Goal: Check status: Check status

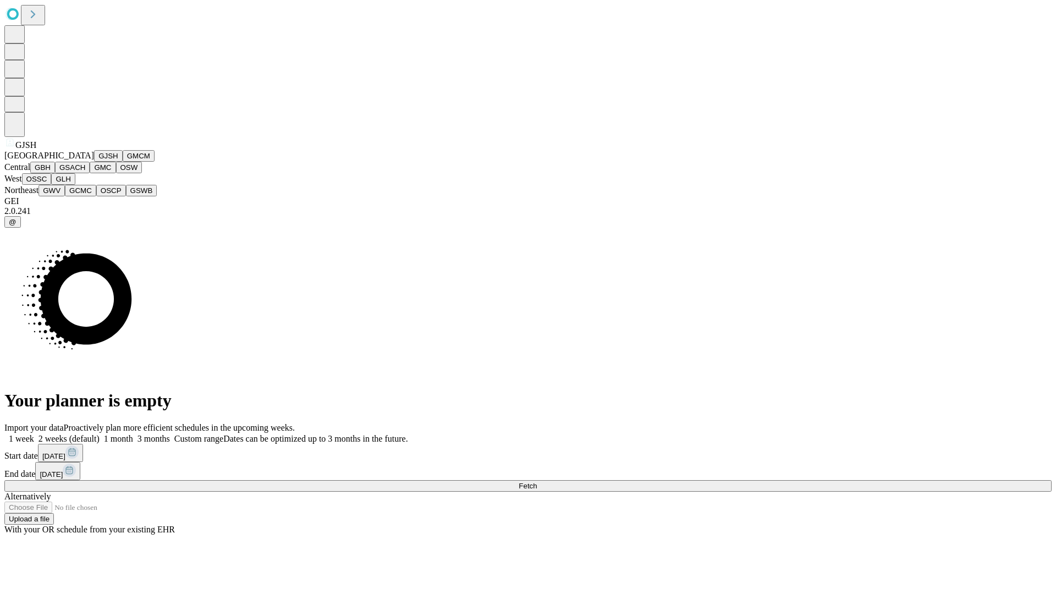
click at [94, 162] on button "GJSH" at bounding box center [108, 156] width 29 height 12
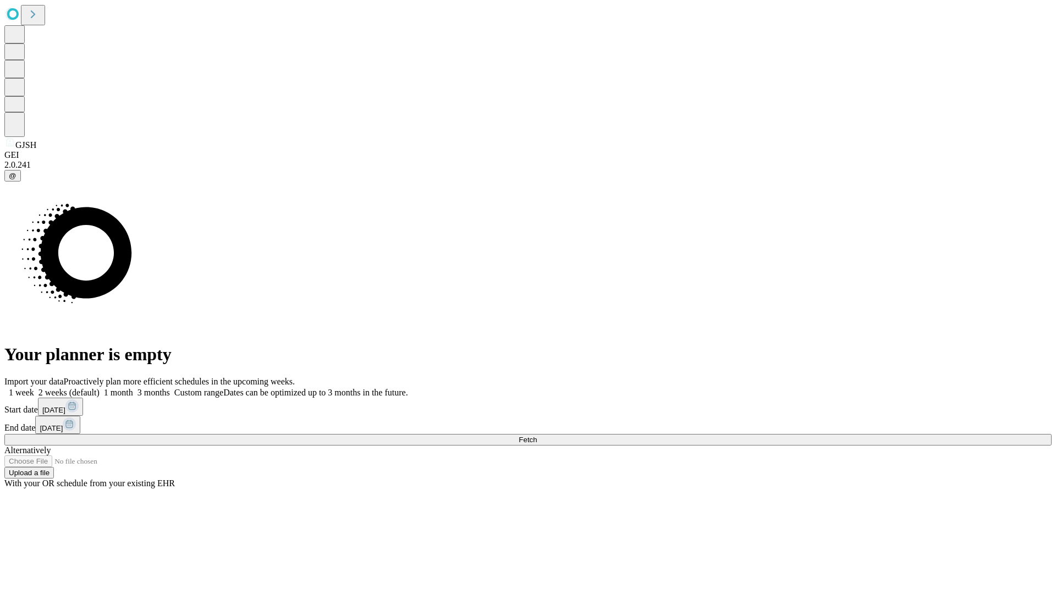
click at [133, 388] on label "1 month" at bounding box center [117, 392] width 34 height 9
click at [537, 436] on span "Fetch" at bounding box center [528, 440] width 18 height 8
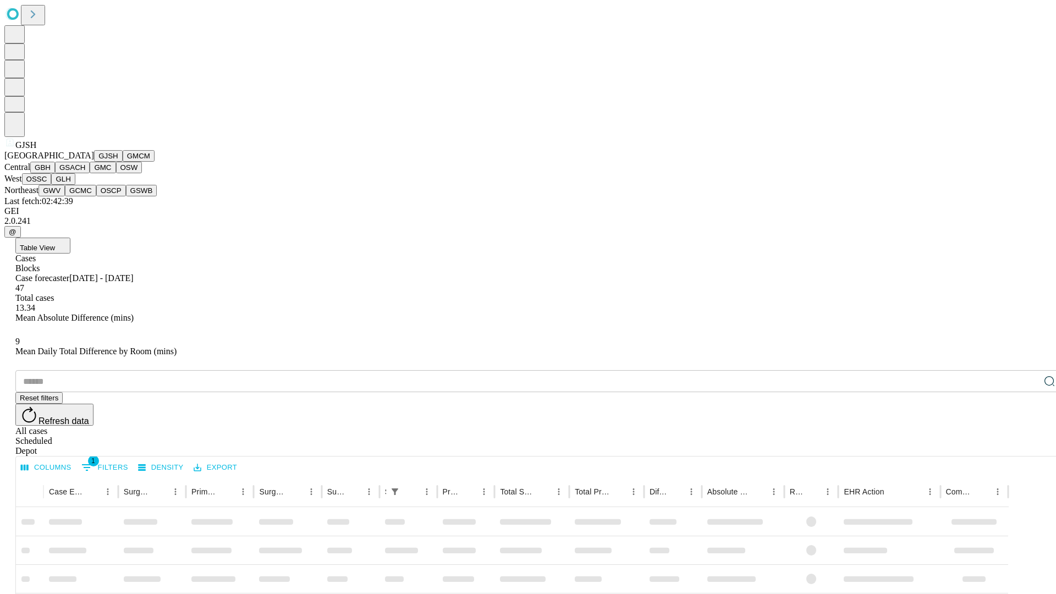
click at [123, 162] on button "GMCM" at bounding box center [139, 156] width 32 height 12
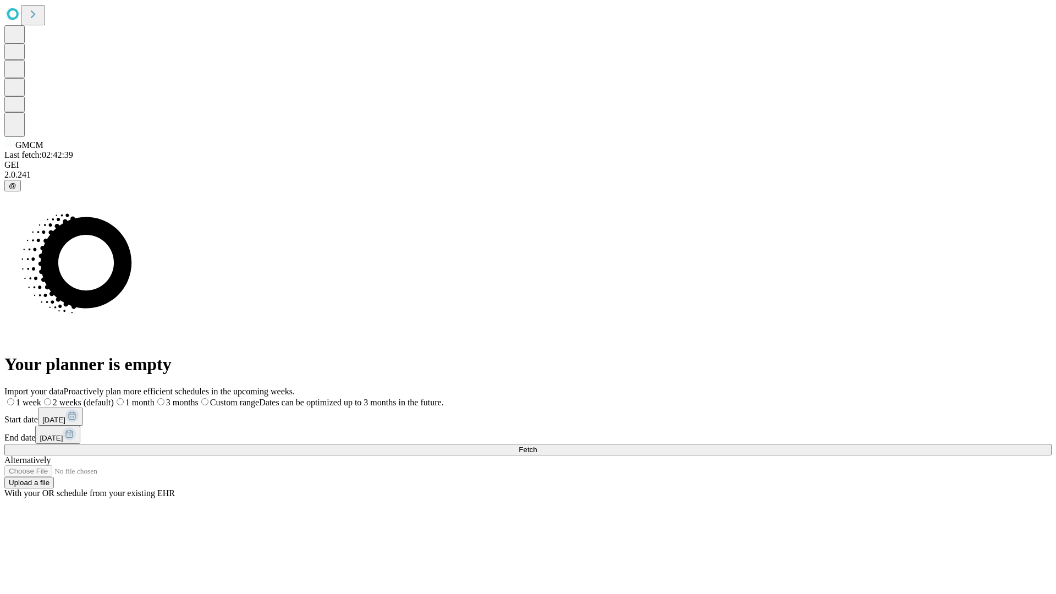
click at [537, 446] on span "Fetch" at bounding box center [528, 450] width 18 height 8
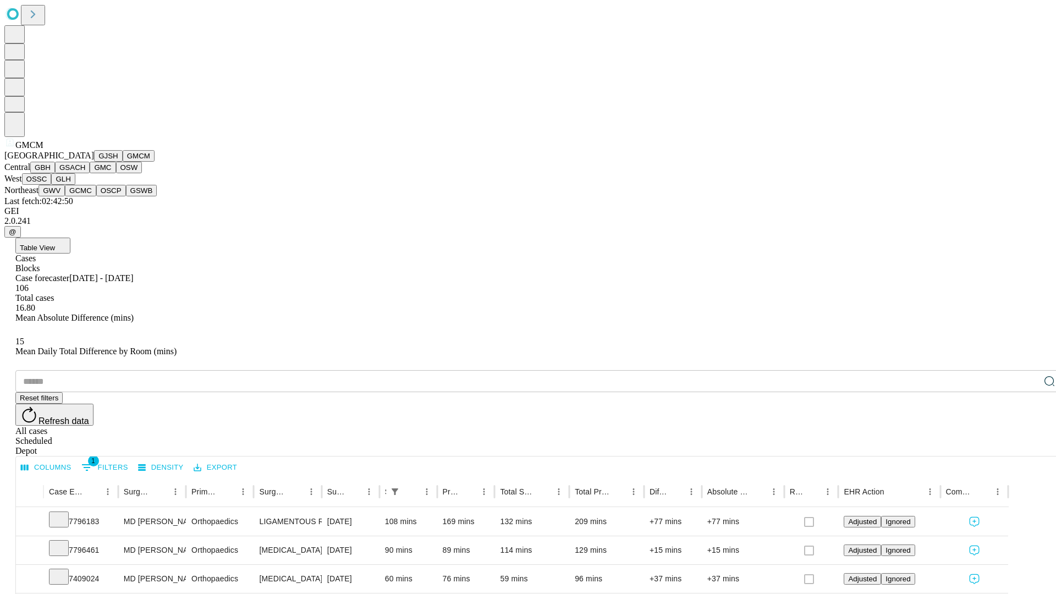
click at [55, 173] on button "GBH" at bounding box center [42, 168] width 25 height 12
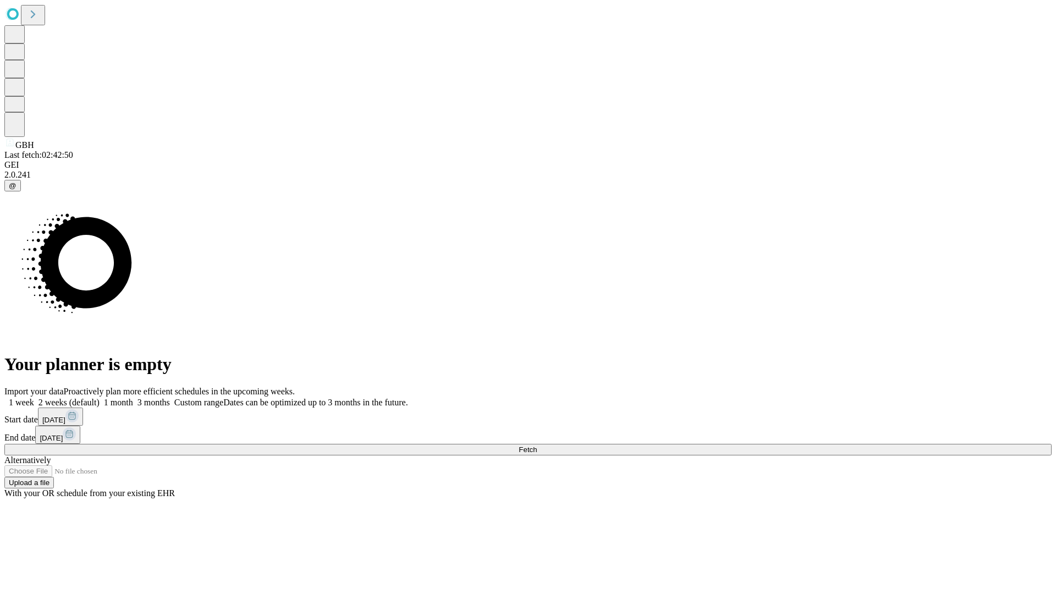
click at [133, 398] on label "1 month" at bounding box center [117, 402] width 34 height 9
click at [537, 446] on span "Fetch" at bounding box center [528, 450] width 18 height 8
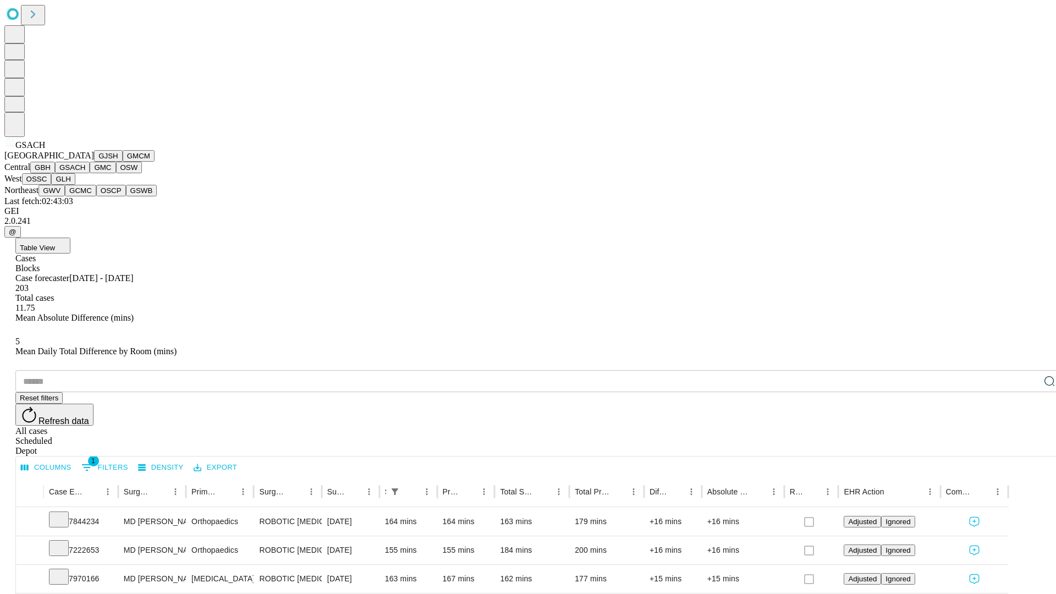
click at [90, 173] on button "GMC" at bounding box center [103, 168] width 26 height 12
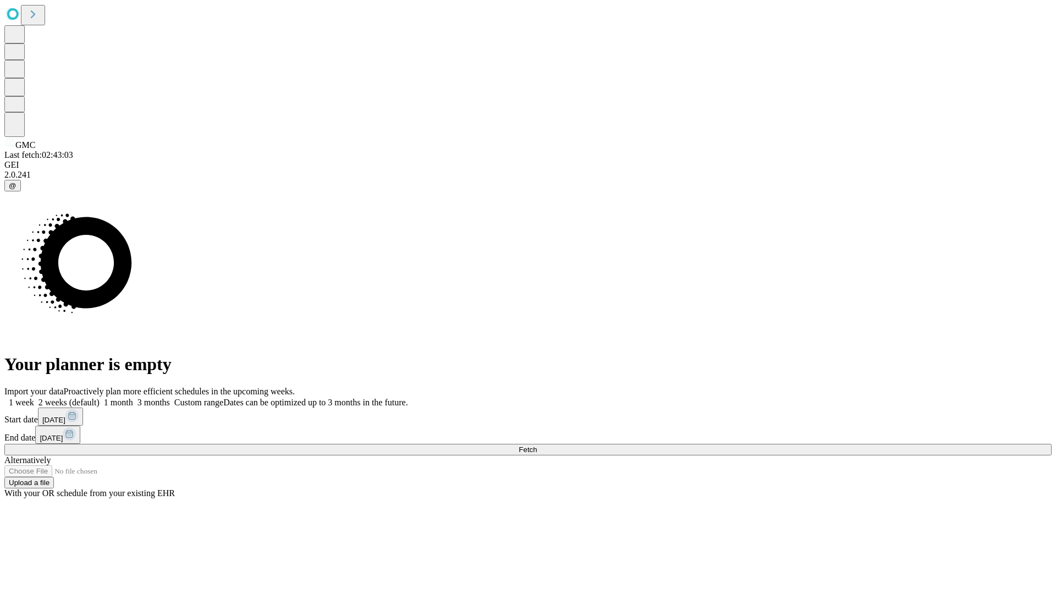
click at [133, 398] on label "1 month" at bounding box center [117, 402] width 34 height 9
click at [537, 446] on span "Fetch" at bounding box center [528, 450] width 18 height 8
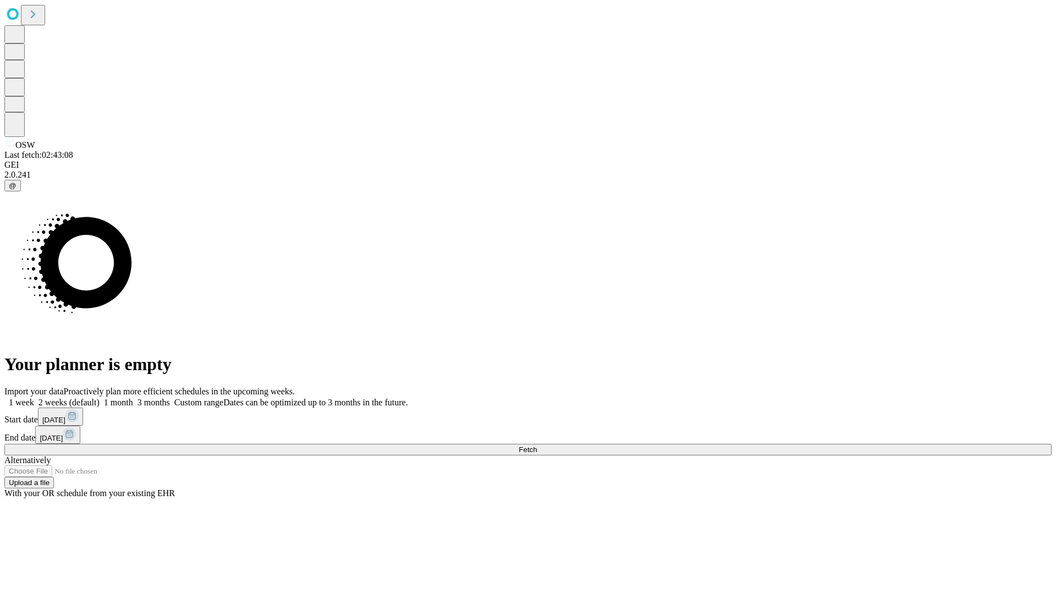
click at [537, 446] on span "Fetch" at bounding box center [528, 450] width 18 height 8
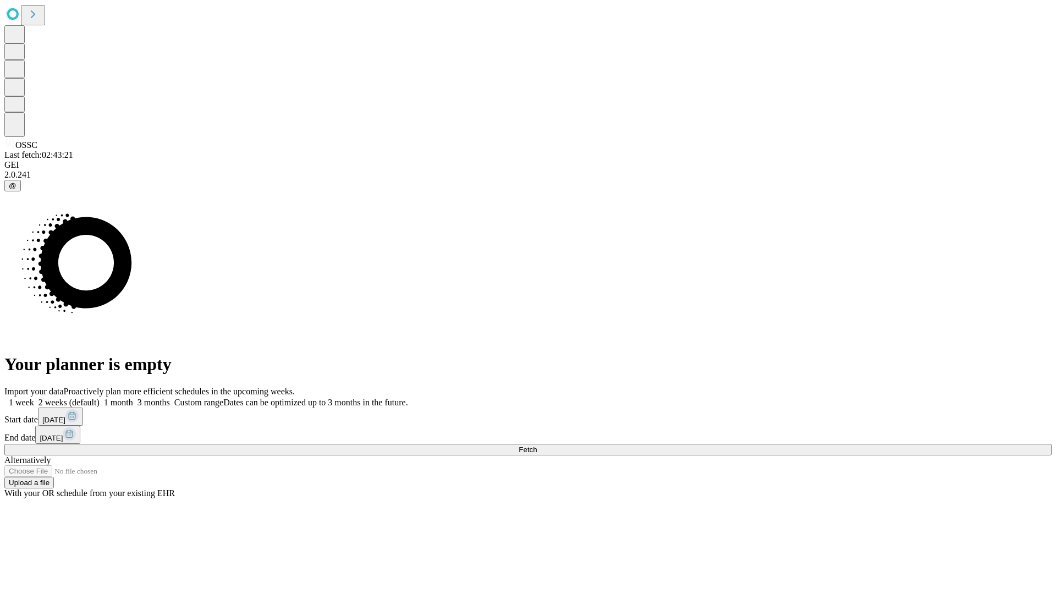
click at [133, 398] on label "1 month" at bounding box center [117, 402] width 34 height 9
click at [537, 446] on span "Fetch" at bounding box center [528, 450] width 18 height 8
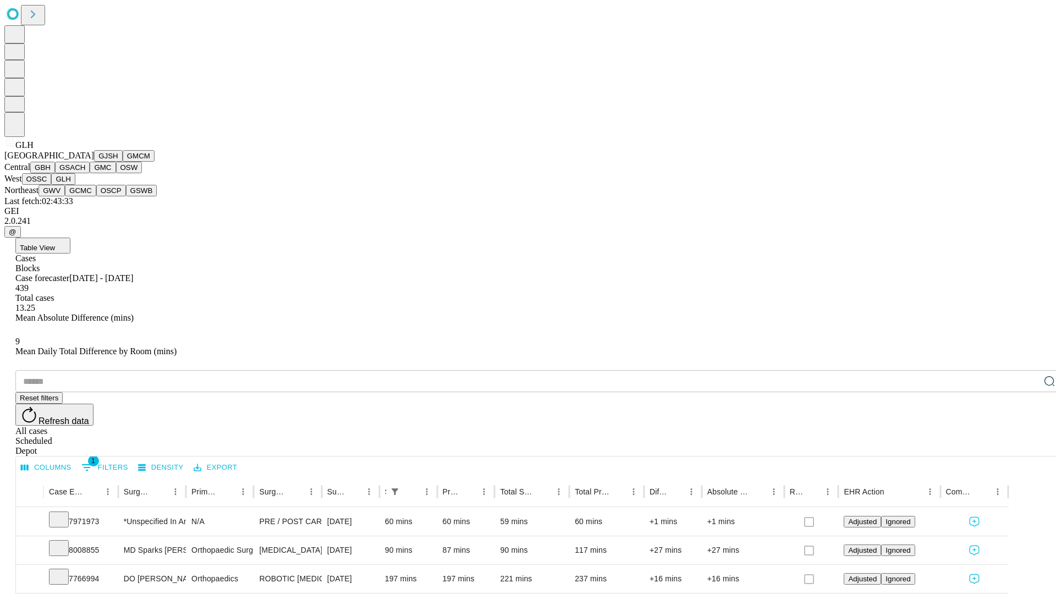
click at [65, 196] on button "GWV" at bounding box center [52, 191] width 26 height 12
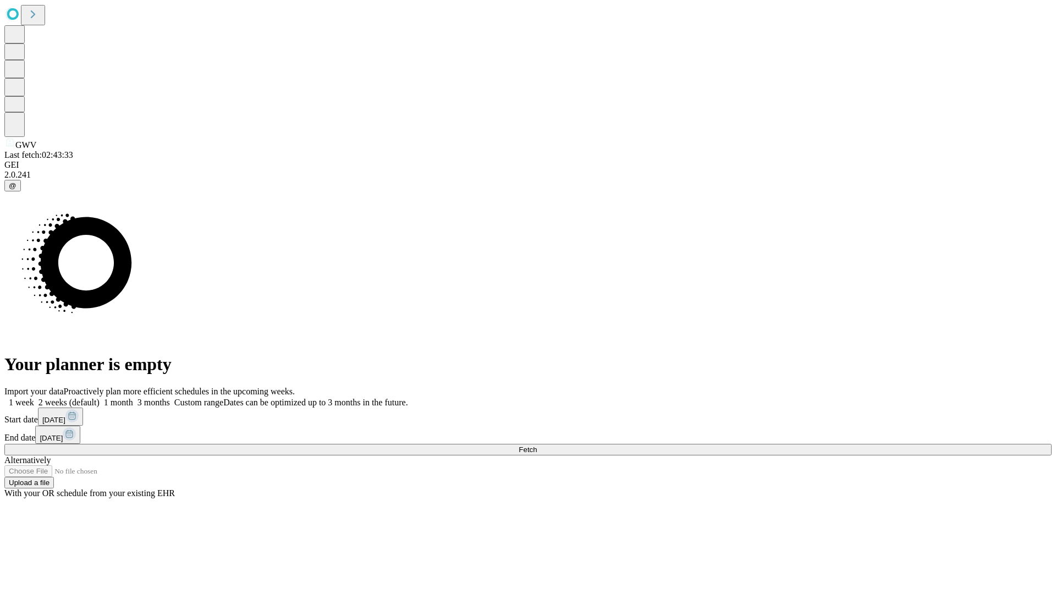
click at [133, 398] on label "1 month" at bounding box center [117, 402] width 34 height 9
click at [537, 446] on span "Fetch" at bounding box center [528, 450] width 18 height 8
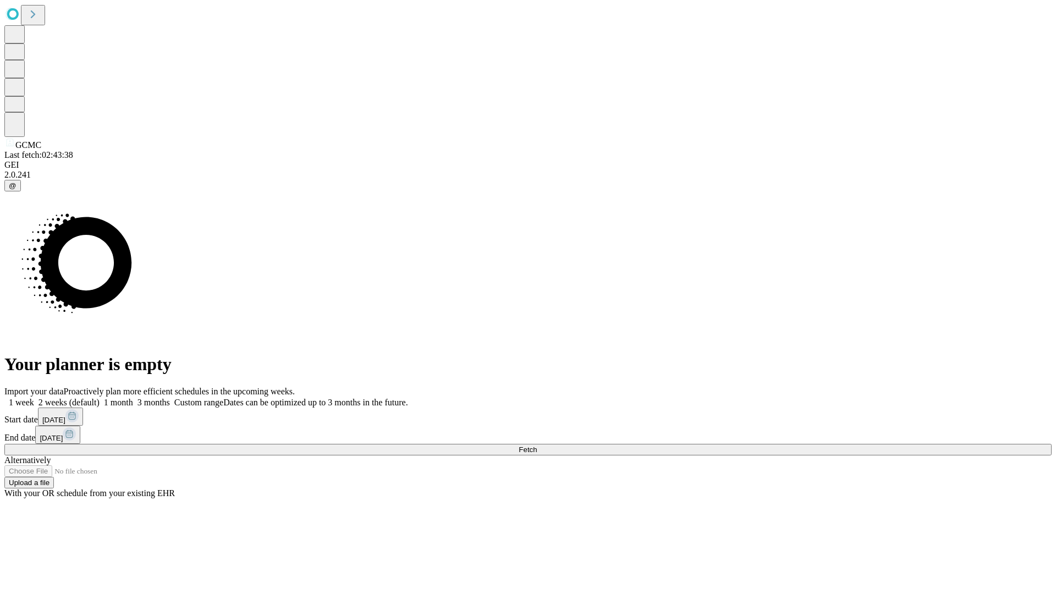
click at [537, 446] on span "Fetch" at bounding box center [528, 450] width 18 height 8
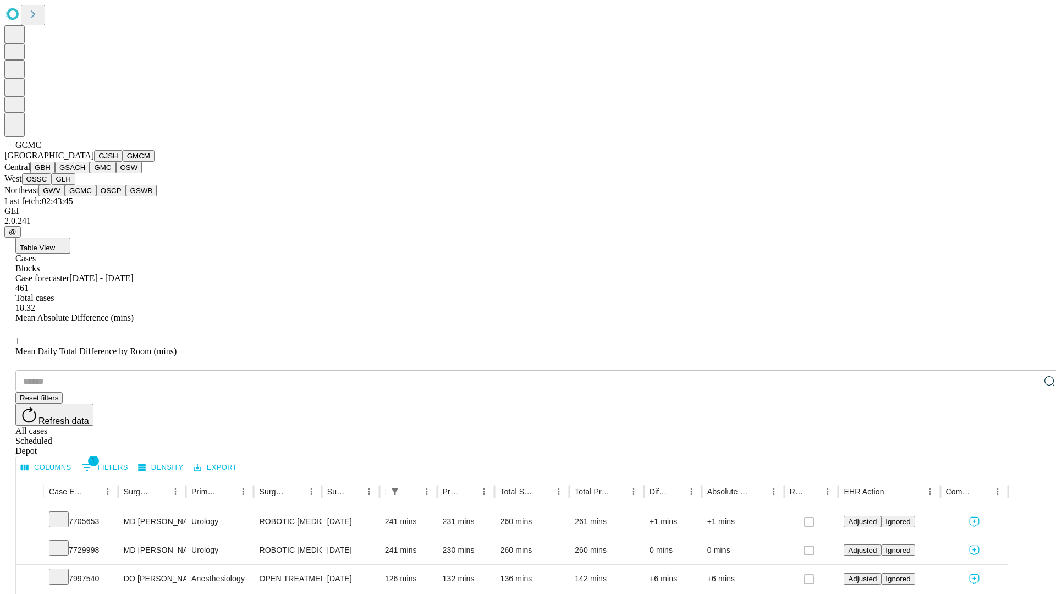
click at [96, 196] on button "OSCP" at bounding box center [111, 191] width 30 height 12
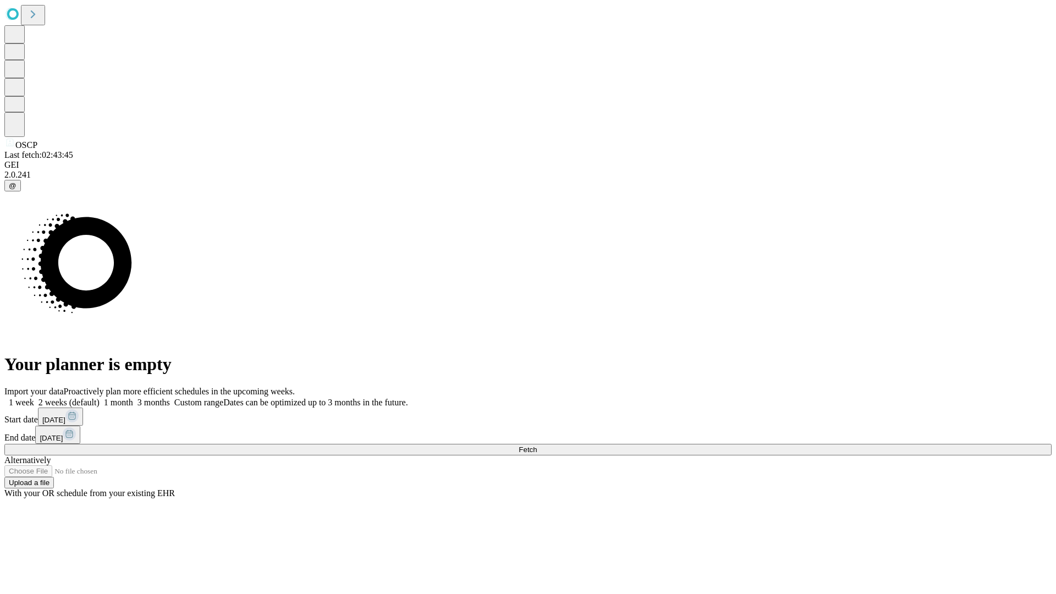
click at [133, 398] on label "1 month" at bounding box center [117, 402] width 34 height 9
click at [537, 446] on span "Fetch" at bounding box center [528, 450] width 18 height 8
